Goal: Task Accomplishment & Management: Use online tool/utility

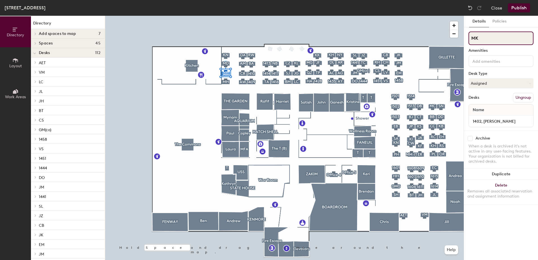
drag, startPoint x: 480, startPoint y: 37, endPoint x: 471, endPoint y: 36, distance: 9.0
click at [471, 36] on input "MK" at bounding box center [500, 37] width 65 height 13
type input "1402"
click at [491, 85] on button "Assigned" at bounding box center [500, 83] width 65 height 10
click at [486, 112] on div "Hot" at bounding box center [497, 109] width 56 height 8
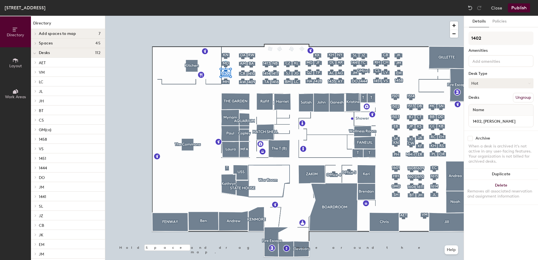
click at [485, 85] on button "Hot" at bounding box center [500, 83] width 65 height 10
click at [483, 115] on div "Hoteled" at bounding box center [497, 117] width 56 height 8
click at [484, 121] on input "1402, [PERSON_NAME]" at bounding box center [501, 121] width 62 height 8
click at [486, 121] on input "1402, [PERSON_NAME]" at bounding box center [501, 121] width 62 height 8
drag, startPoint x: 519, startPoint y: 121, endPoint x: 483, endPoint y: 118, distance: 36.4
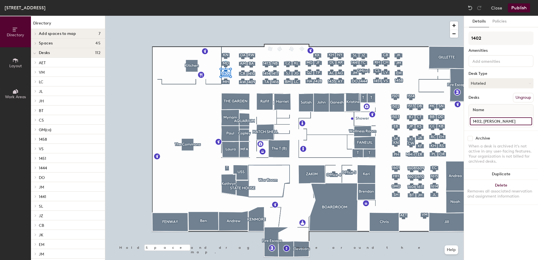
click at [483, 118] on input "1402, [PERSON_NAME]" at bounding box center [501, 121] width 62 height 8
type input "1402"
click at [521, 8] on button "Publish" at bounding box center [519, 7] width 22 height 9
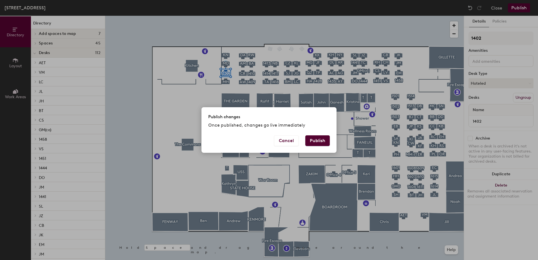
click at [317, 142] on button "Publish" at bounding box center [317, 140] width 24 height 11
